Goal: Information Seeking & Learning: Learn about a topic

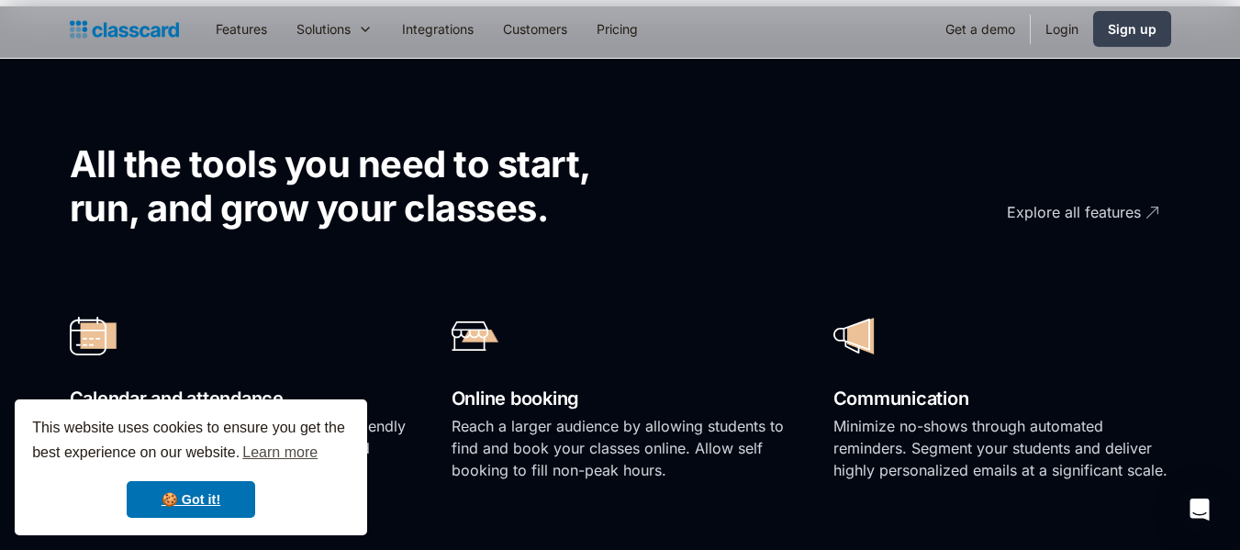
scroll to position [1167, 0]
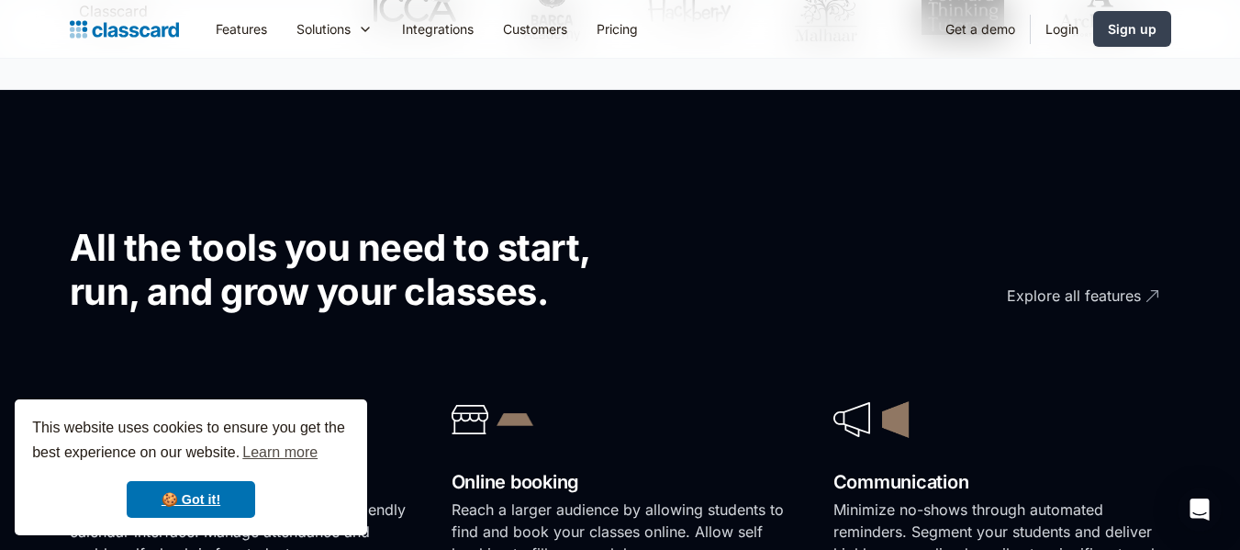
scroll to position [1101, 0]
